Goal: Information Seeking & Learning: Learn about a topic

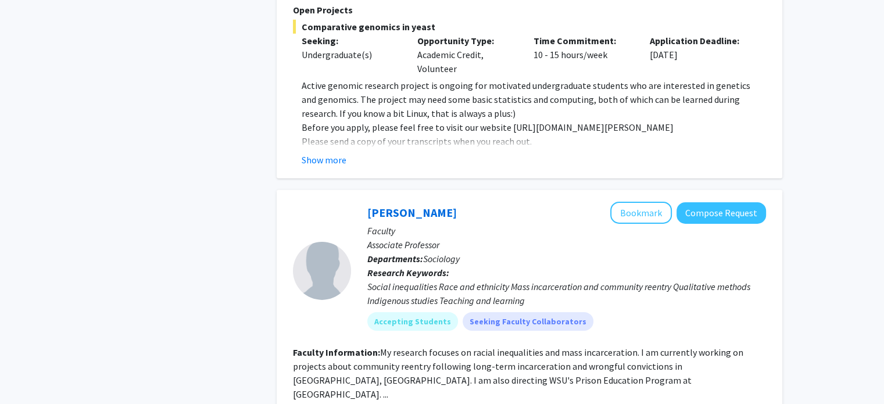
scroll to position [3678, 0]
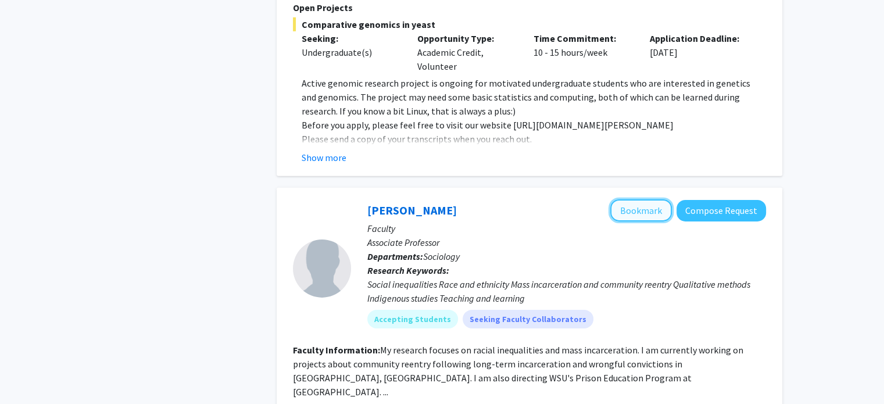
click at [651, 199] on button "Bookmark" at bounding box center [641, 210] width 62 height 22
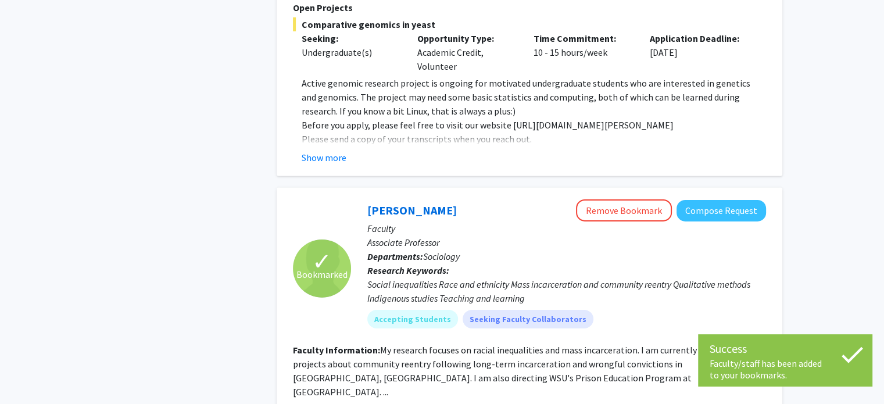
scroll to position [3882, 0]
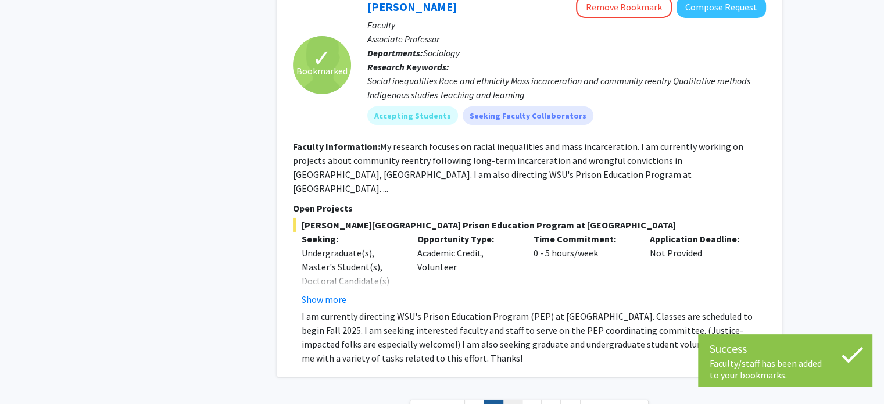
click at [512, 400] on link "3" at bounding box center [513, 410] width 20 height 20
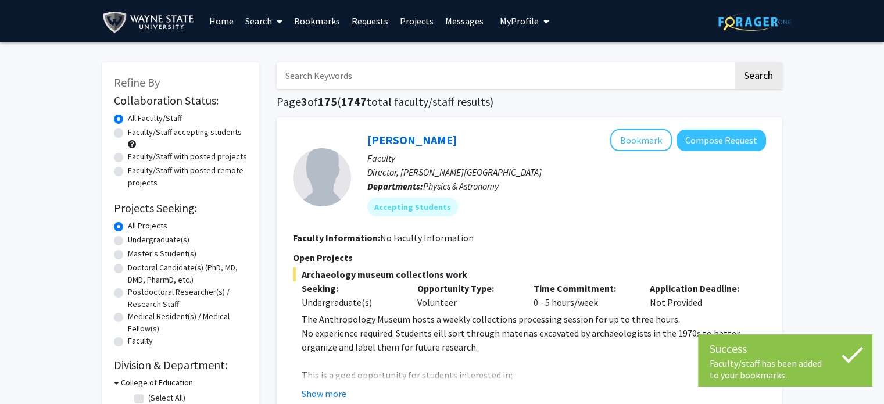
click at [128, 238] on label "Undergraduate(s)" at bounding box center [159, 240] width 62 height 12
click at [128, 238] on input "Undergraduate(s)" at bounding box center [132, 238] width 8 height 8
radio input "true"
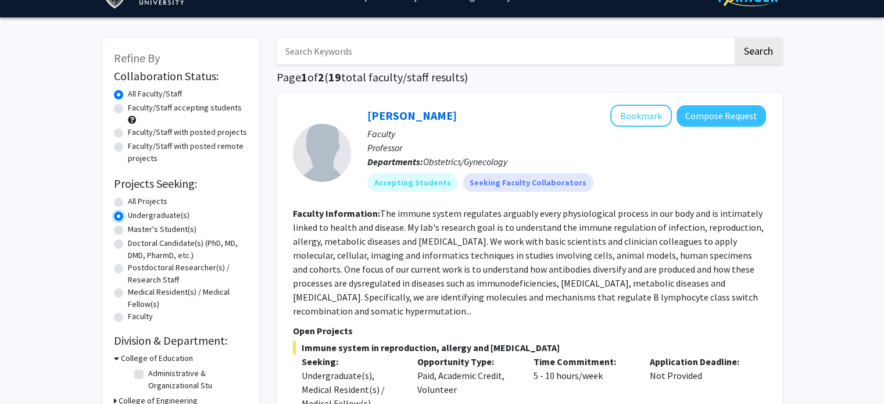
scroll to position [25, 0]
click at [128, 110] on label "Faculty/Staff accepting students" at bounding box center [185, 107] width 114 height 12
click at [128, 109] on input "Faculty/Staff accepting students" at bounding box center [132, 105] width 8 height 8
radio input "true"
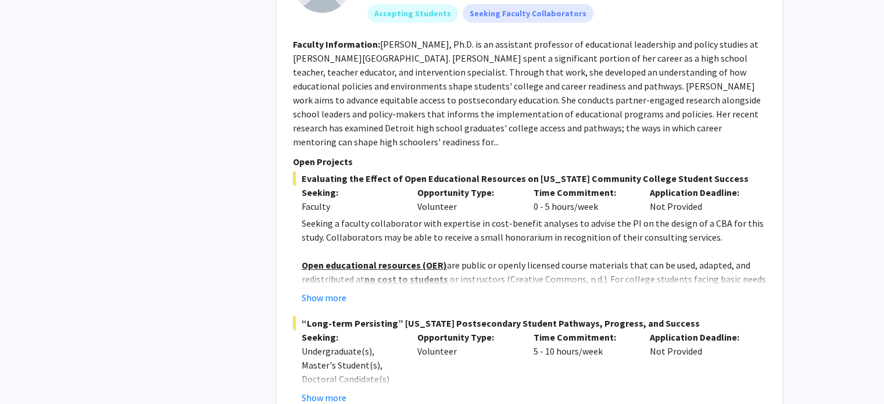
scroll to position [4922, 0]
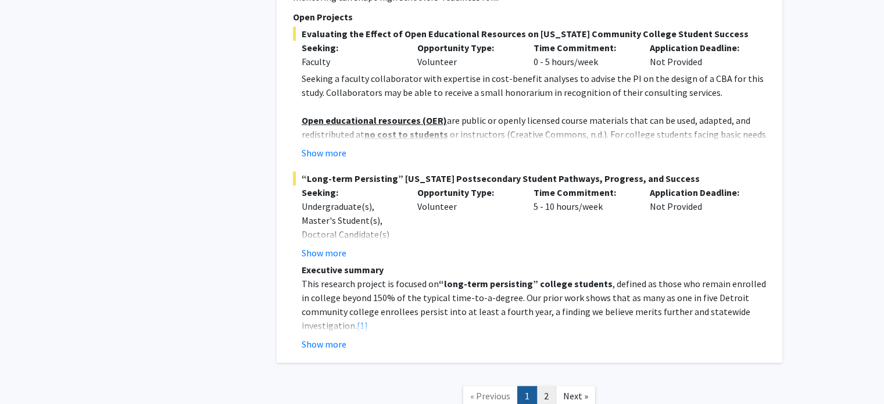
click at [545, 386] on link "2" at bounding box center [547, 396] width 20 height 20
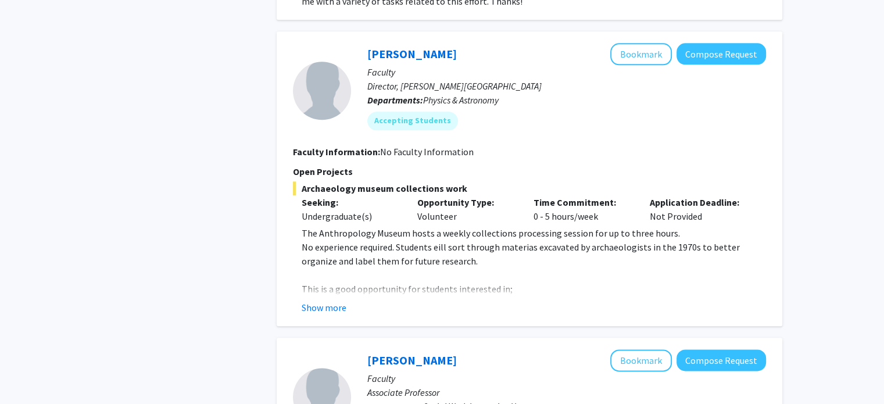
scroll to position [1320, 0]
click at [329, 300] on button "Show more" at bounding box center [324, 307] width 45 height 14
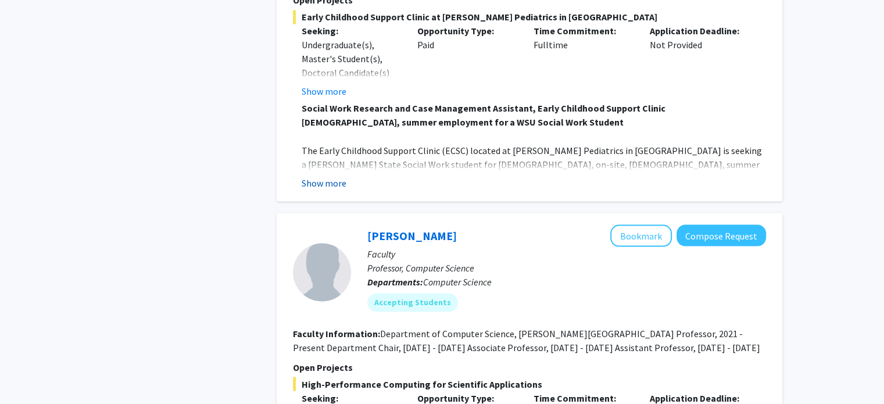
scroll to position [2072, 0]
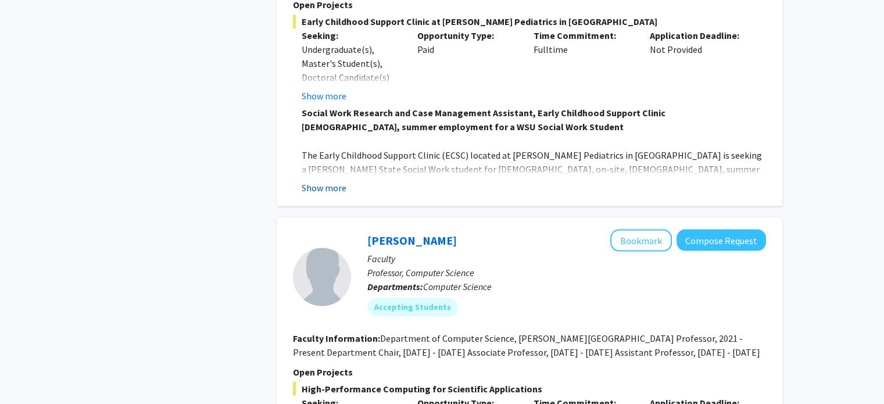
click at [338, 180] on button "Show more" at bounding box center [324, 187] width 45 height 14
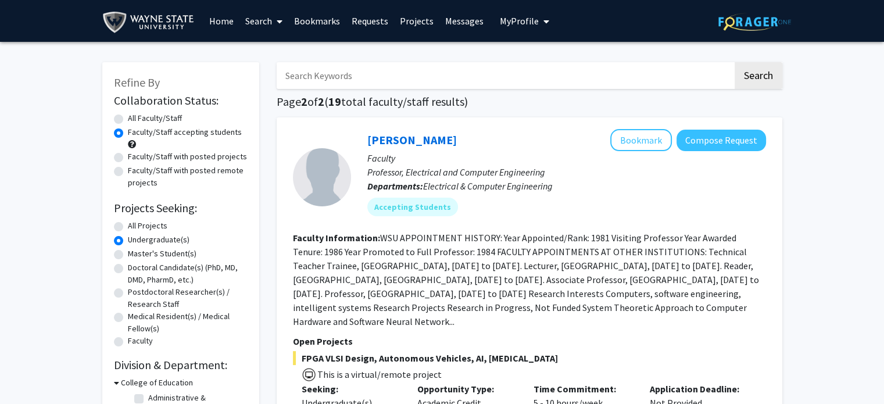
scroll to position [0, 0]
click at [331, 30] on link "Bookmarks" at bounding box center [317, 21] width 58 height 41
